Goal: Find specific page/section: Locate item on page

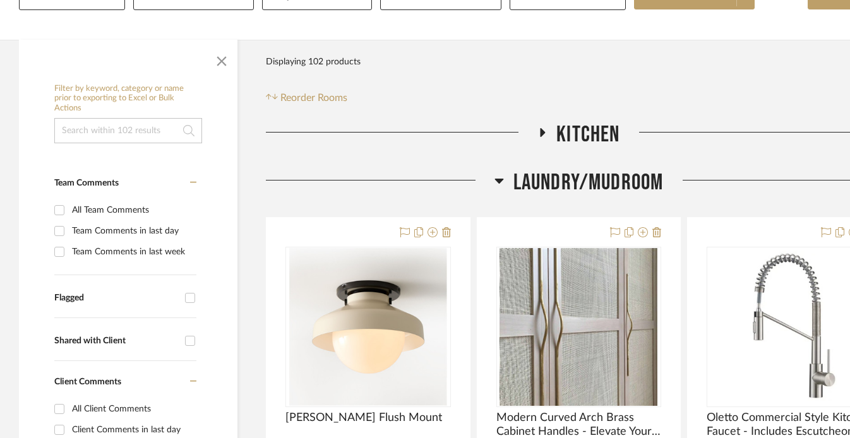
scroll to position [175, 0]
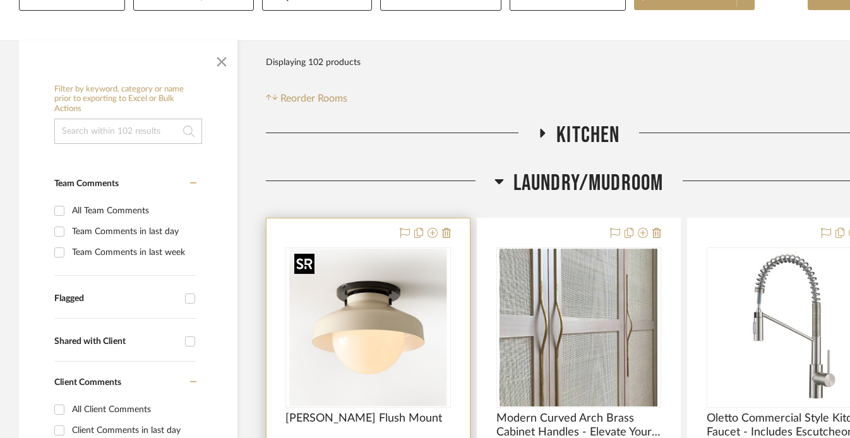
click at [413, 275] on img "0" at bounding box center [368, 328] width 158 height 158
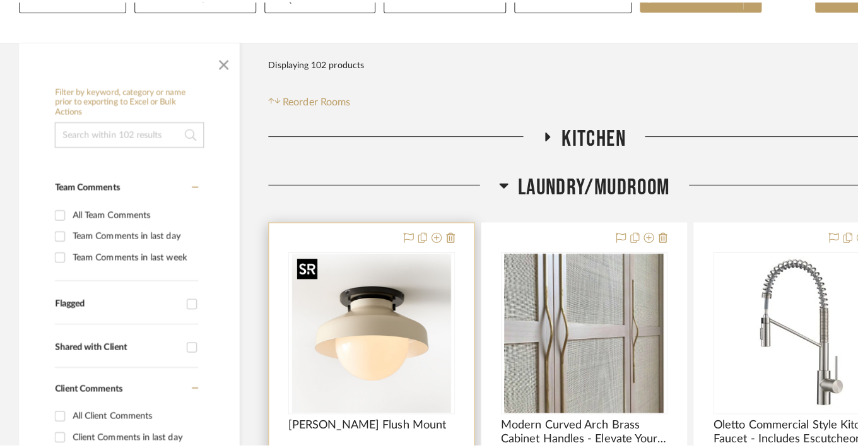
scroll to position [0, 0]
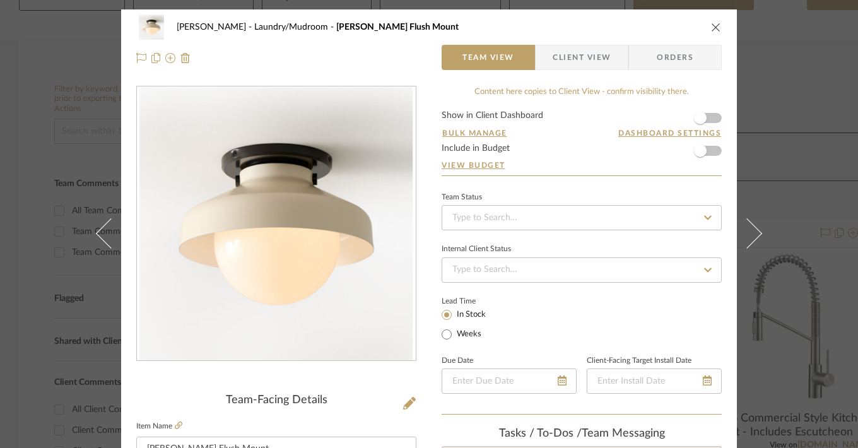
drag, startPoint x: 321, startPoint y: 280, endPoint x: 480, endPoint y: 42, distance: 286.6
click at [0, 0] on div "LeBlanc Laundry/Mudroom Henry Flush Mount Team View Client View Orders Team-Fac…" at bounding box center [429, 224] width 858 height 448
click at [713, 23] on icon "close" at bounding box center [716, 27] width 10 height 10
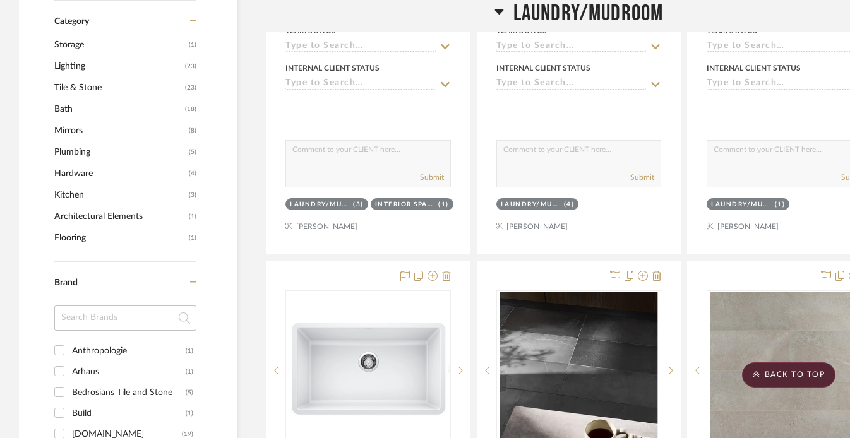
scroll to position [364, 0]
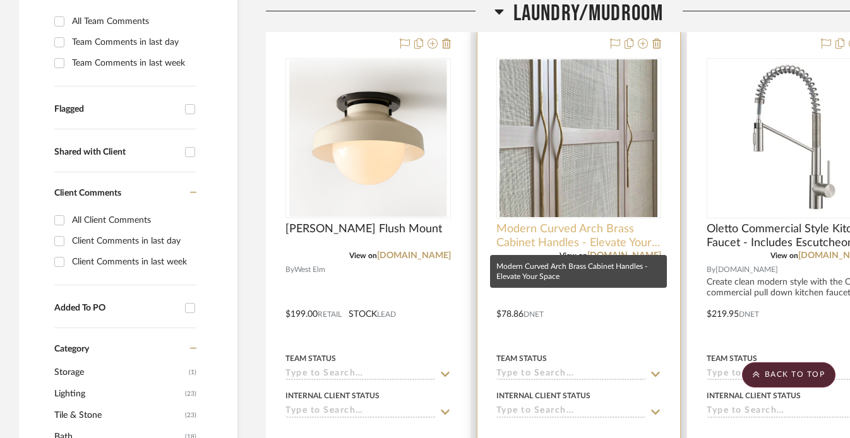
click at [523, 239] on span "Modern Curved Arch Brass Cabinet Handles - Elevate Your Space" at bounding box center [578, 236] width 165 height 28
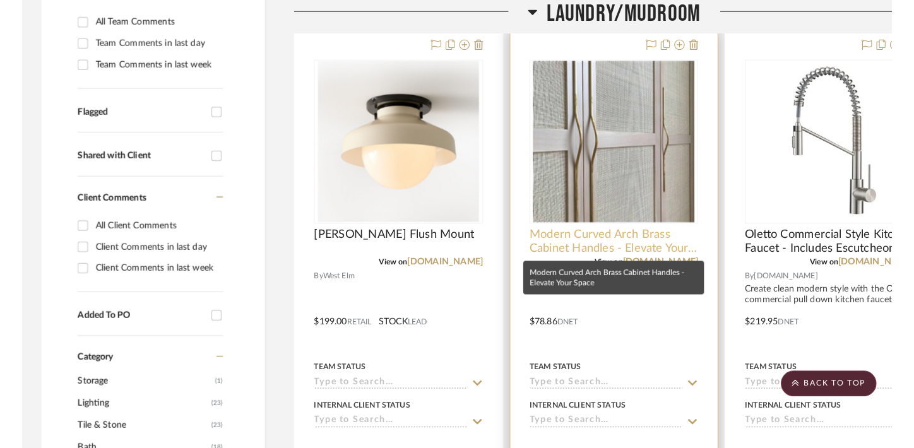
scroll to position [0, 0]
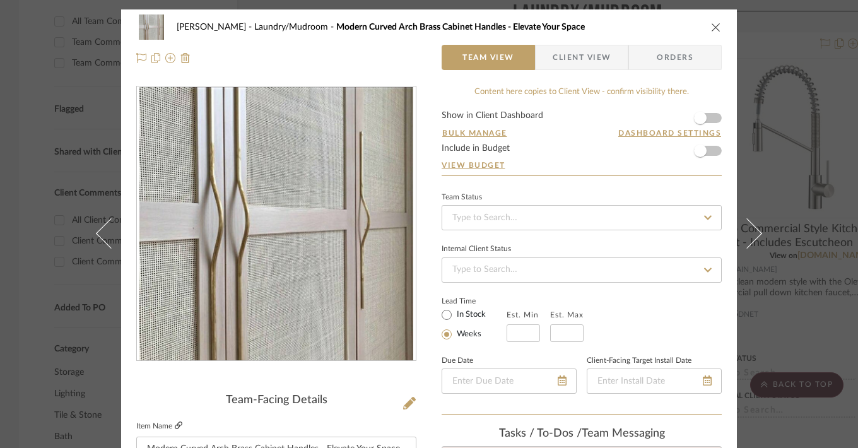
click at [177, 424] on icon at bounding box center [179, 426] width 8 height 8
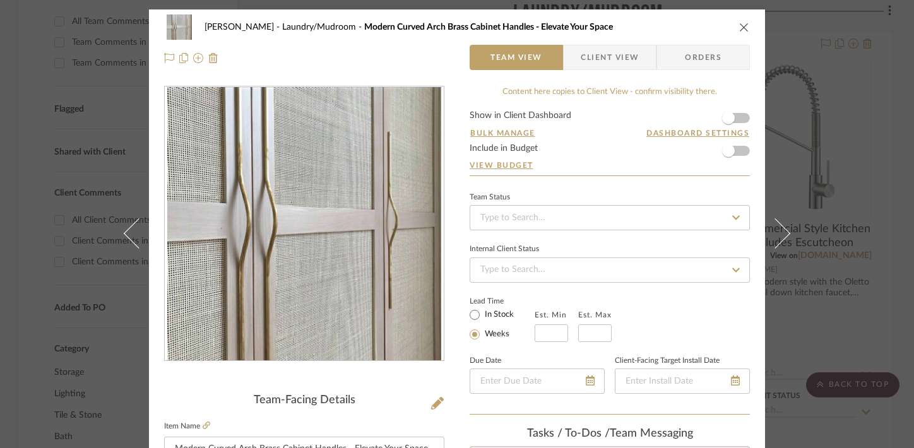
click at [102, 83] on div "LeBlanc Laundry/Mudroom Modern Curved Arch Brass Cabinet Handles - Elevate Your…" at bounding box center [457, 224] width 914 height 448
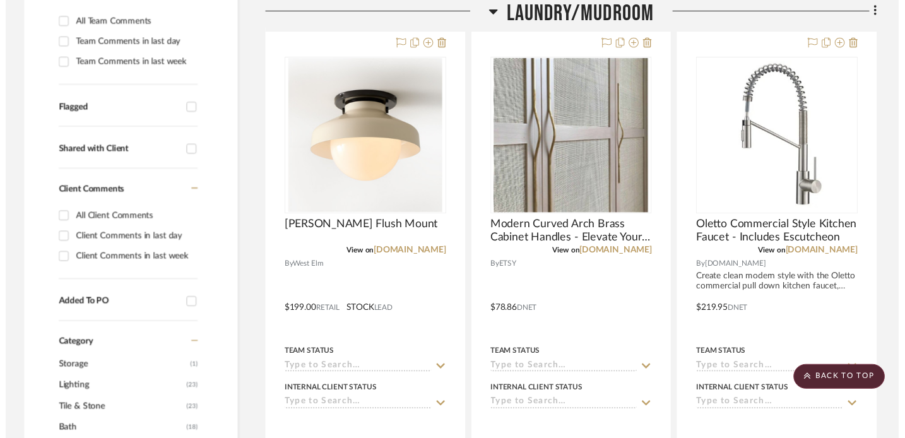
scroll to position [364, 0]
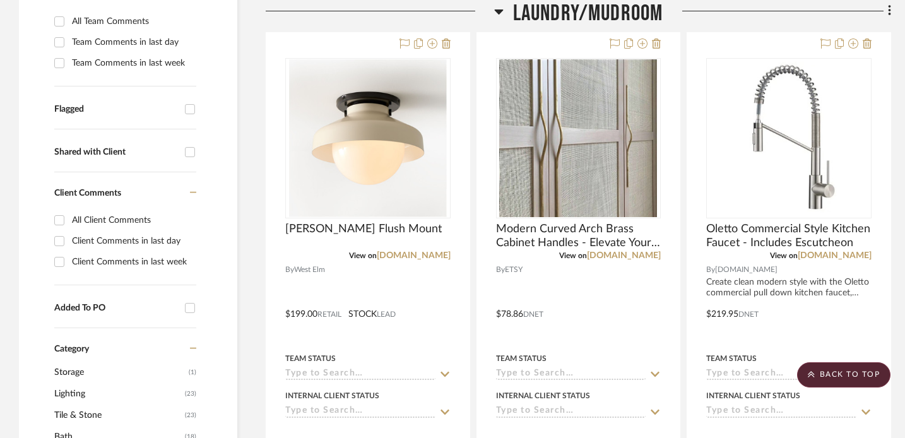
click at [496, 11] on icon at bounding box center [498, 11] width 9 height 5
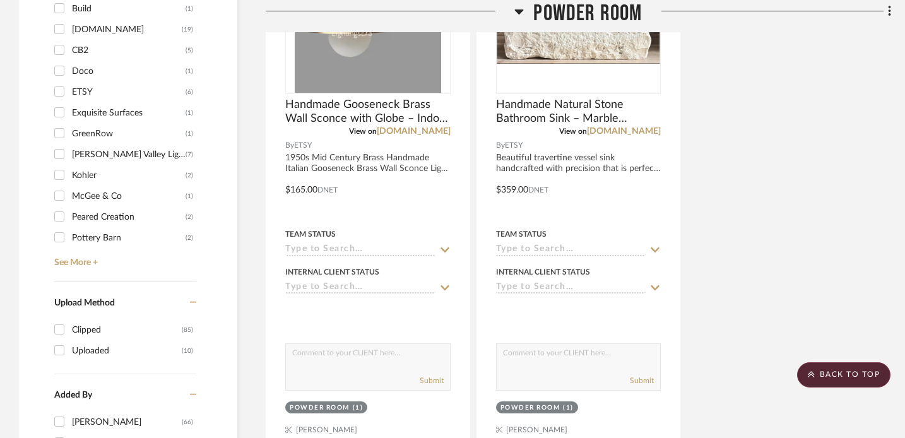
scroll to position [1008, 0]
